Goal: Find specific page/section: Find specific page/section

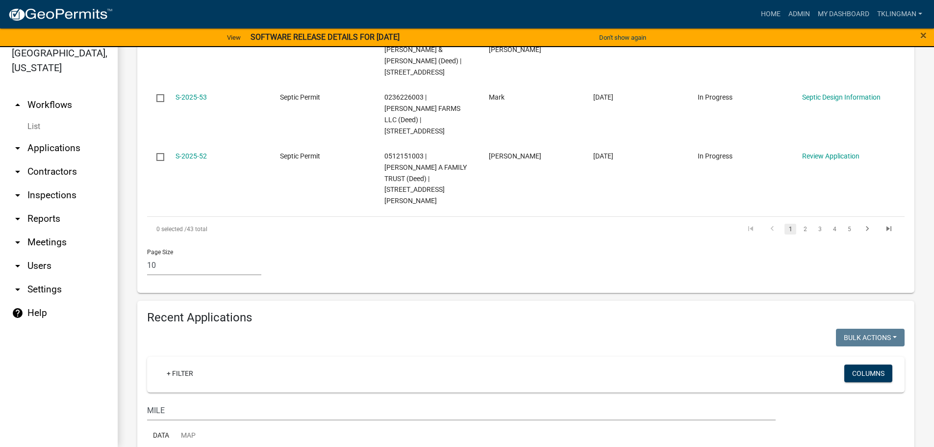
scroll to position [772, 0]
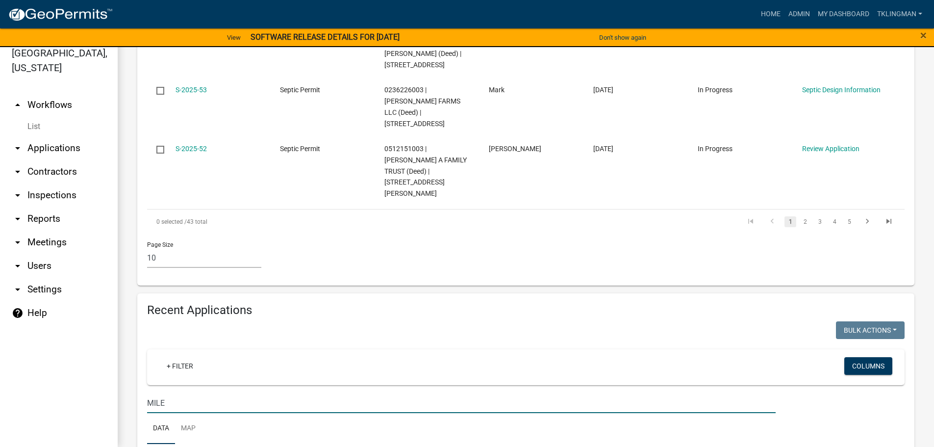
click at [207, 393] on input "MILE" at bounding box center [461, 403] width 629 height 20
drag, startPoint x: 207, startPoint y: 303, endPoint x: 0, endPoint y: 296, distance: 207.1
click at [0, 296] on div "[GEOGRAPHIC_DATA], [US_STATE] arrow_drop_up Workflows List arrow_drop_down Appl…" at bounding box center [467, 240] width 934 height 411
drag, startPoint x: 174, startPoint y: 303, endPoint x: -24, endPoint y: 313, distance: 197.4
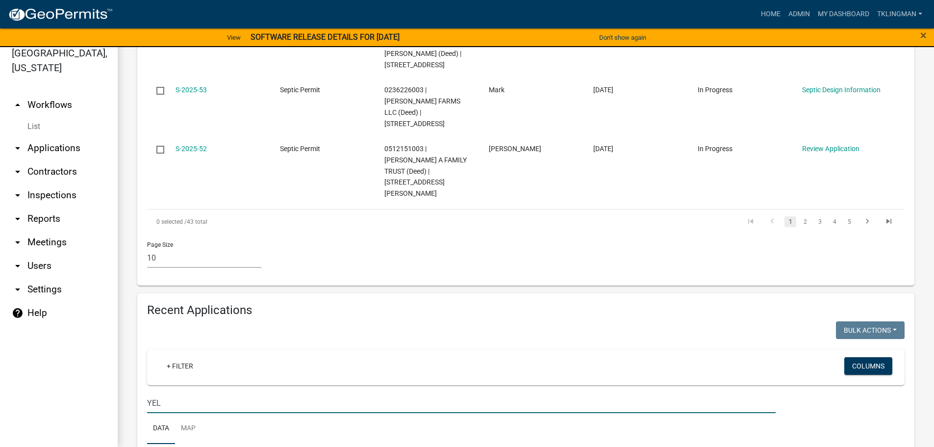
click at [0, 313] on html "Internet Explorer does NOT work with GeoPermits. Get a new browser for more sec…" at bounding box center [467, 211] width 934 height 447
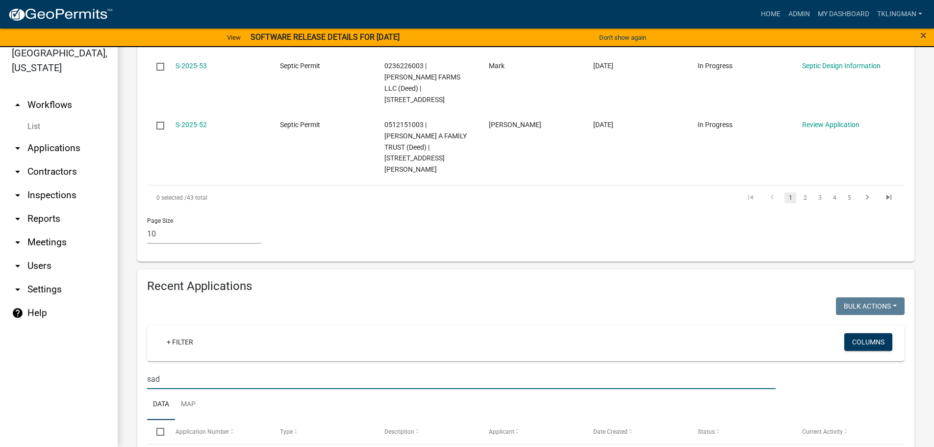
scroll to position [810, 0]
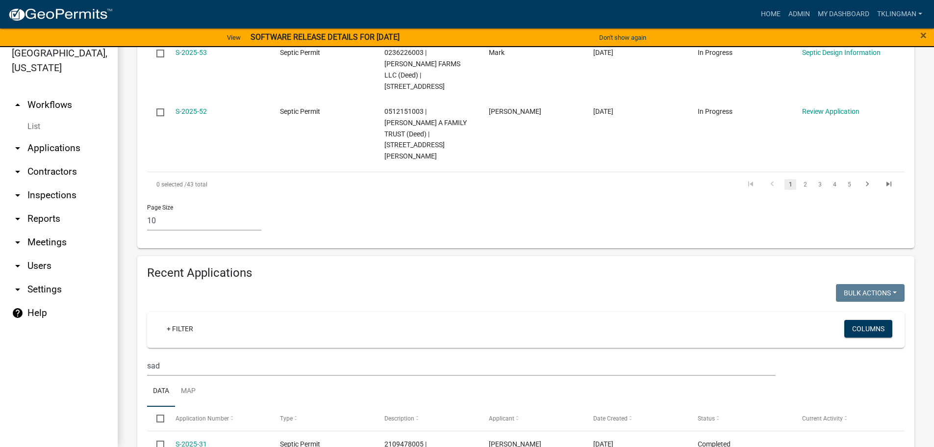
drag, startPoint x: 43, startPoint y: 269, endPoint x: 18, endPoint y: 273, distance: 25.2
click at [19, 273] on div "[GEOGRAPHIC_DATA], [US_STATE] arrow_drop_up Workflows List arrow_drop_down Appl…" at bounding box center [467, 240] width 934 height 411
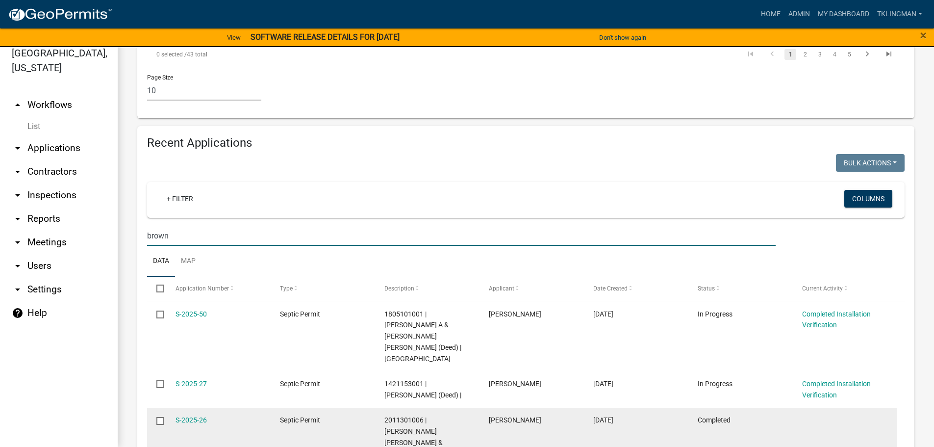
scroll to position [957, 0]
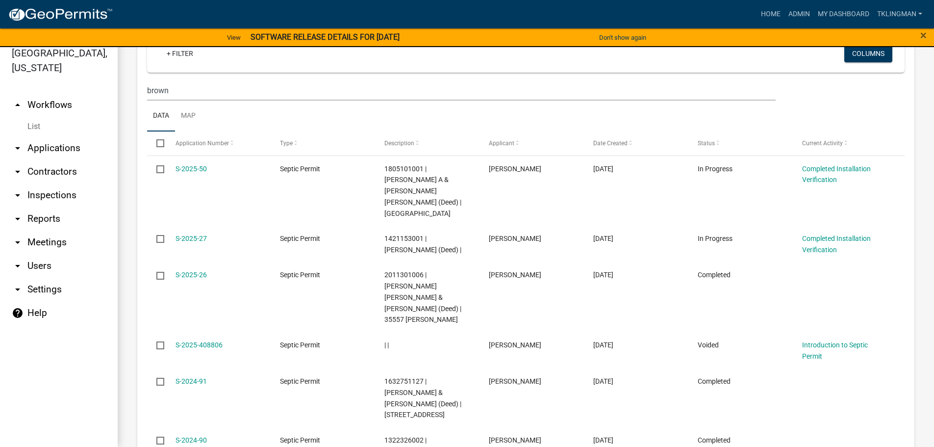
scroll to position [925, 0]
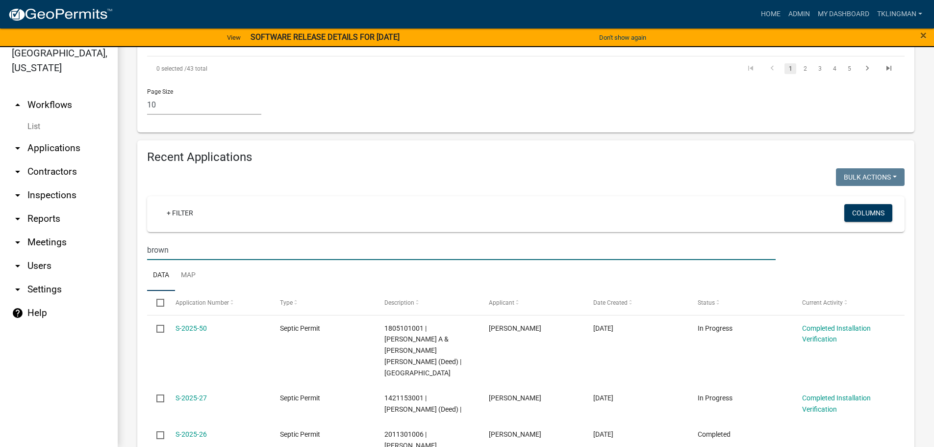
drag, startPoint x: 115, startPoint y: 153, endPoint x: 39, endPoint y: 155, distance: 76.1
click at [39, 155] on div "[GEOGRAPHIC_DATA], [US_STATE] arrow_drop_up Workflows List arrow_drop_down Appl…" at bounding box center [467, 240] width 934 height 411
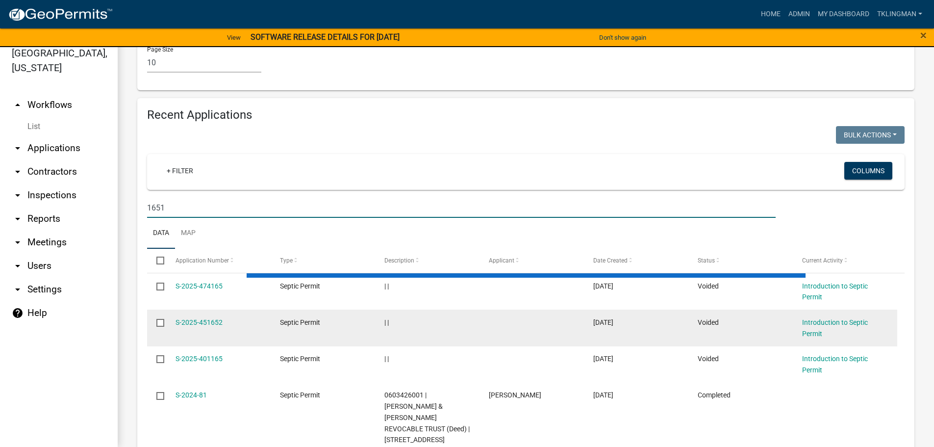
scroll to position [772, 0]
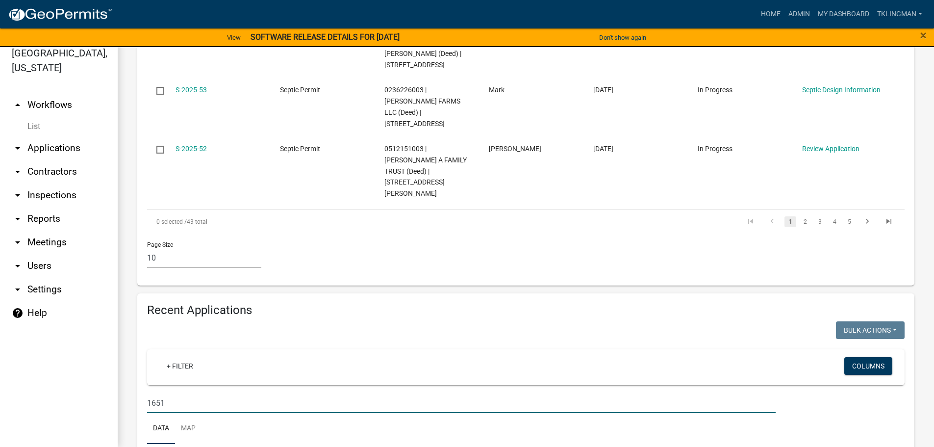
drag, startPoint x: 153, startPoint y: 299, endPoint x: 53, endPoint y: 305, distance: 99.7
click at [59, 305] on div "[GEOGRAPHIC_DATA], [US_STATE] arrow_drop_up Workflows List arrow_drop_down Appl…" at bounding box center [467, 240] width 934 height 411
type input "h"
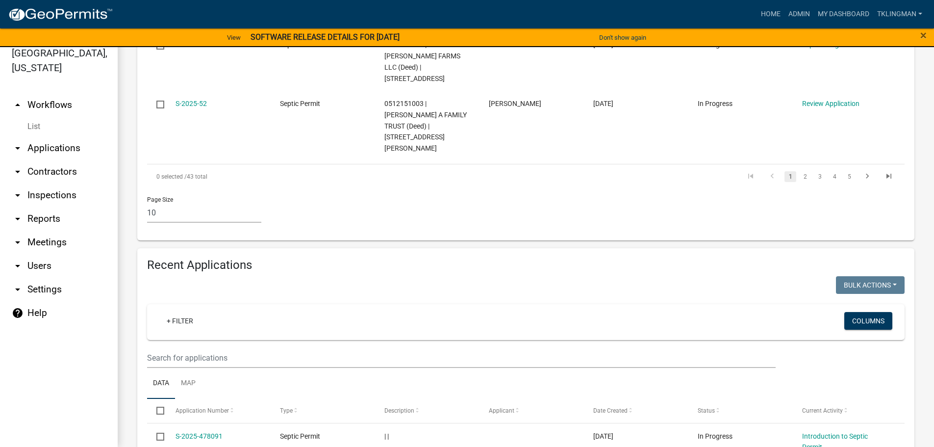
scroll to position [820, 0]
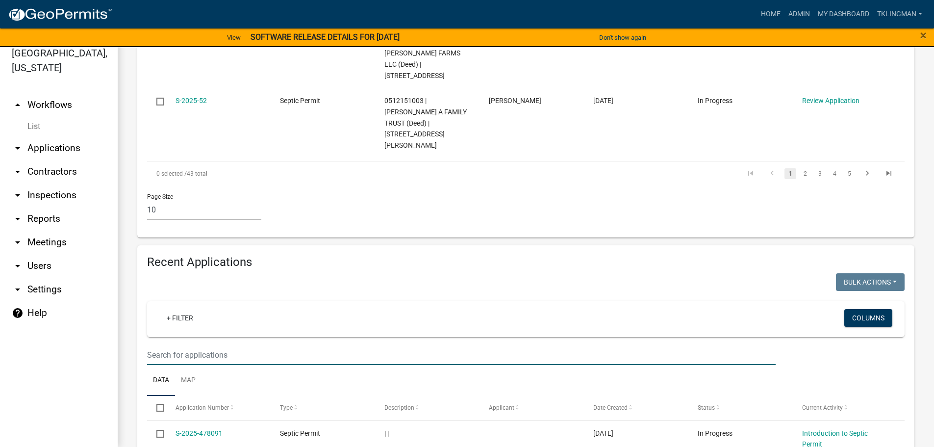
click at [179, 345] on input "text" at bounding box center [461, 355] width 629 height 20
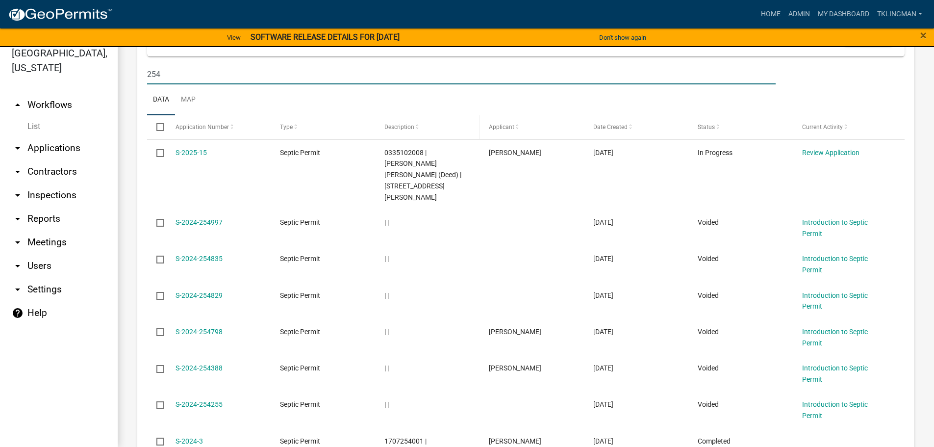
scroll to position [660, 0]
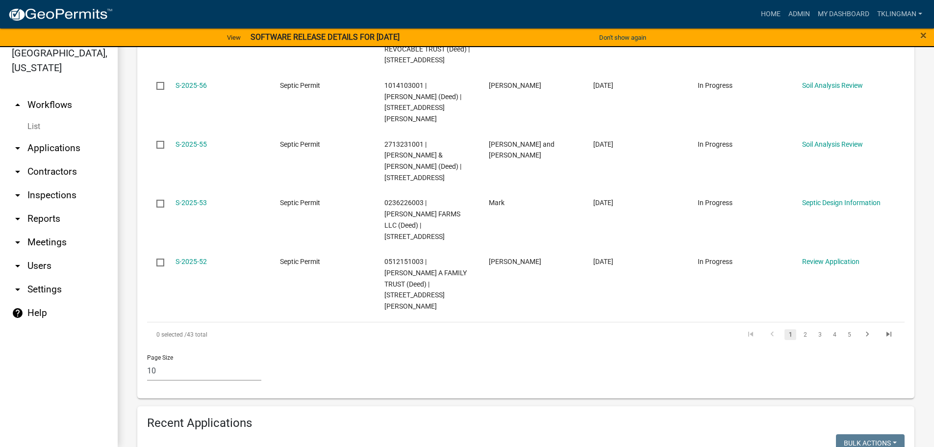
drag, startPoint x: 167, startPoint y: 410, endPoint x: 41, endPoint y: 412, distance: 126.5
click at [46, 412] on div "[GEOGRAPHIC_DATA], [US_STATE] arrow_drop_up Workflows List arrow_drop_down Appl…" at bounding box center [467, 240] width 934 height 411
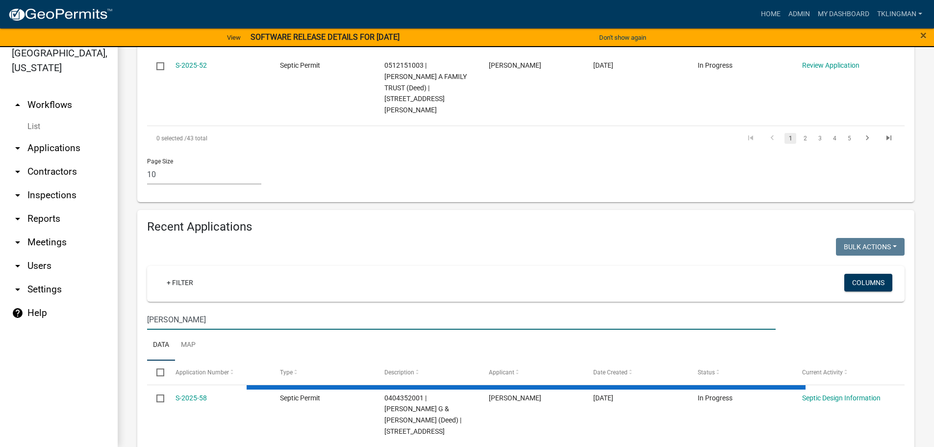
scroll to position [772, 0]
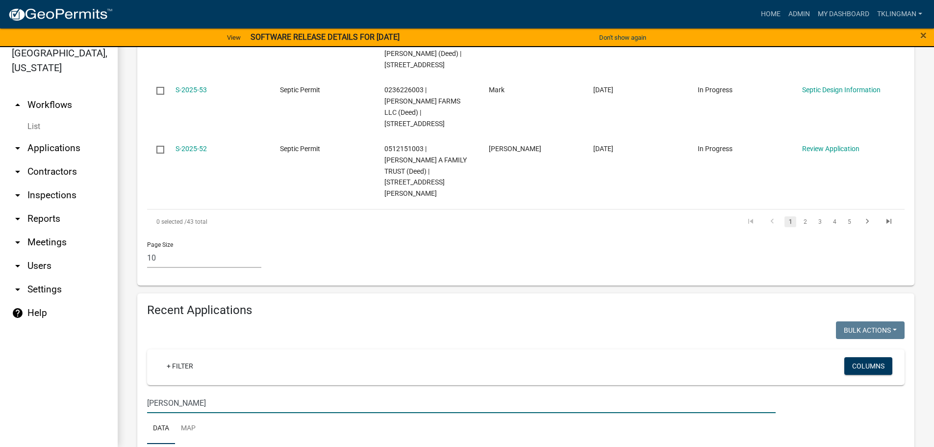
type input "[PERSON_NAME]"
